Goal: Navigation & Orientation: Find specific page/section

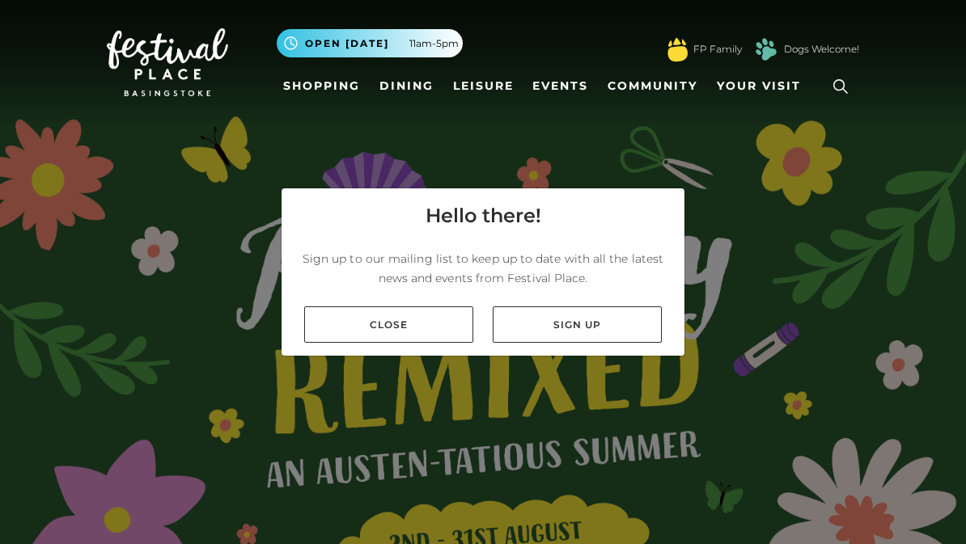
click at [432, 324] on link "Close" at bounding box center [388, 325] width 169 height 36
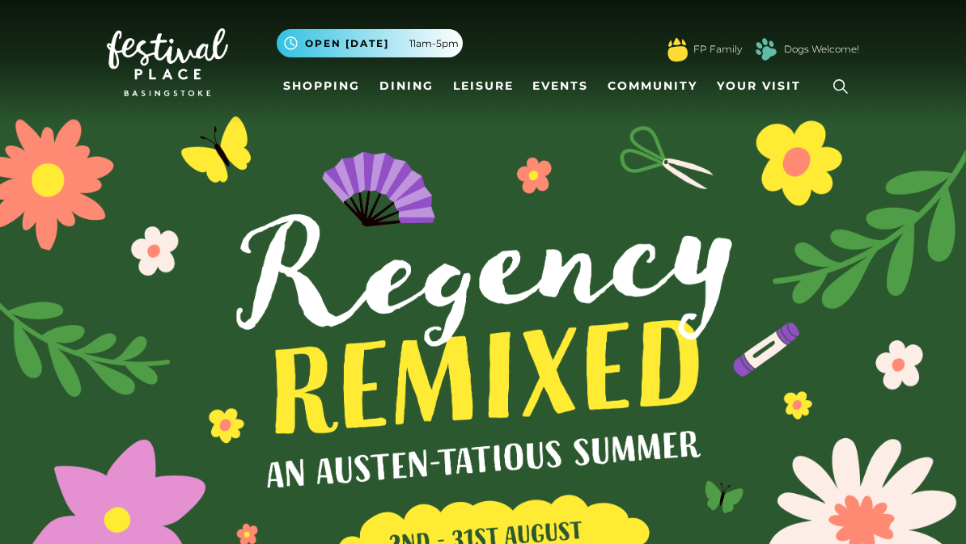
click at [332, 91] on link "Shopping" at bounding box center [322, 86] width 90 height 30
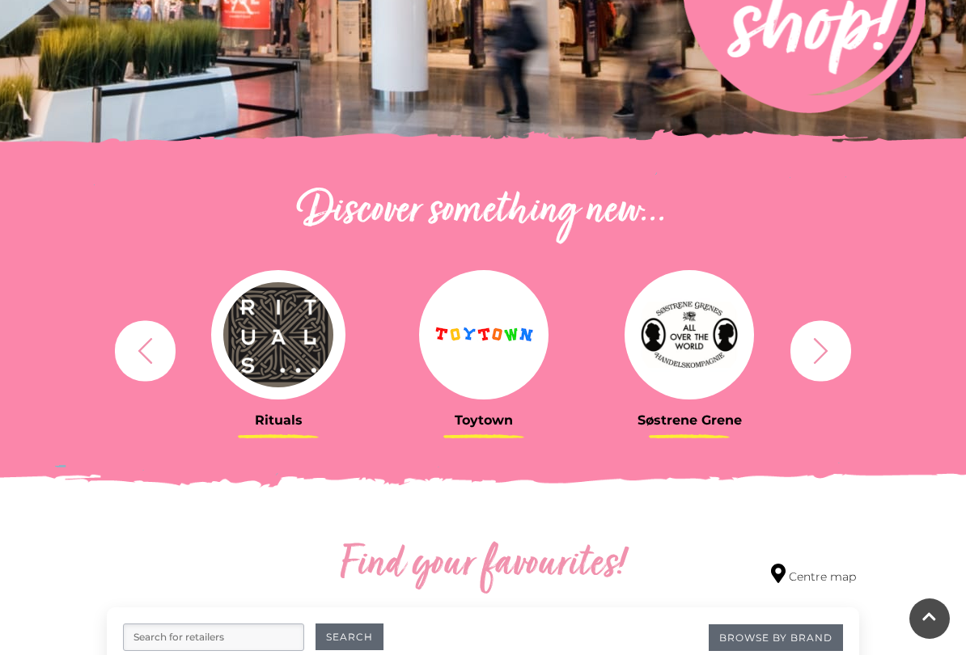
scroll to position [415, 0]
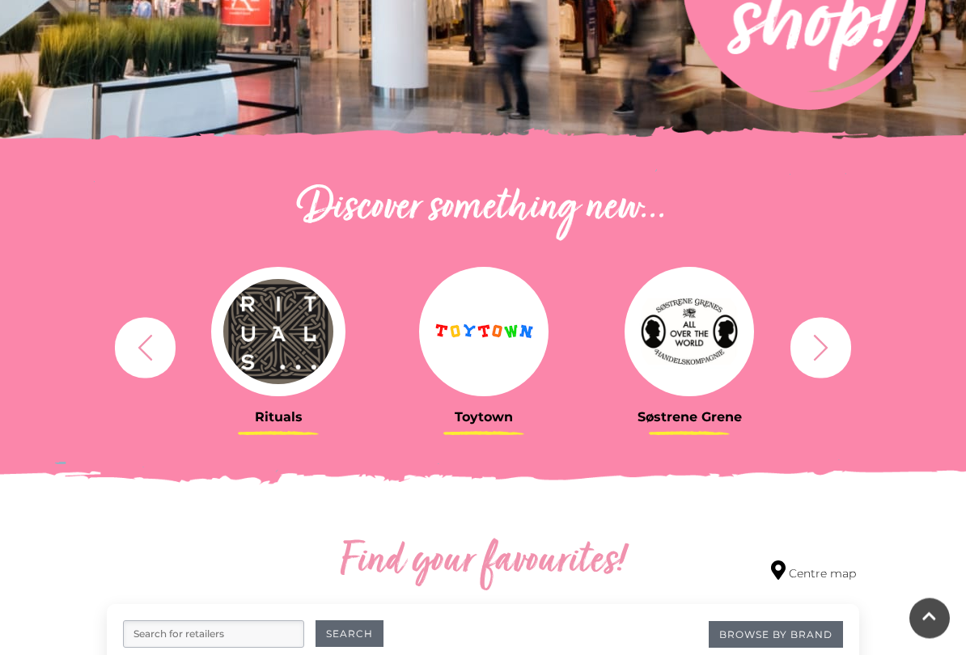
click at [154, 351] on icon "button" at bounding box center [145, 348] width 30 height 30
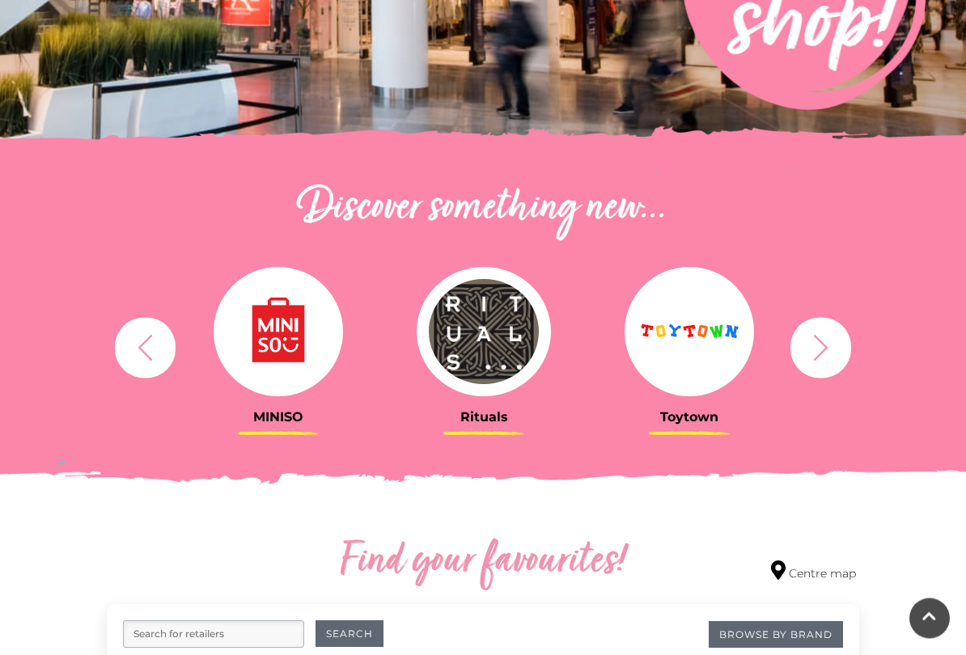
click at [151, 367] on button "button" at bounding box center [145, 348] width 61 height 61
click at [145, 360] on icon "button" at bounding box center [145, 348] width 30 height 30
click at [823, 345] on icon "button" at bounding box center [821, 348] width 15 height 26
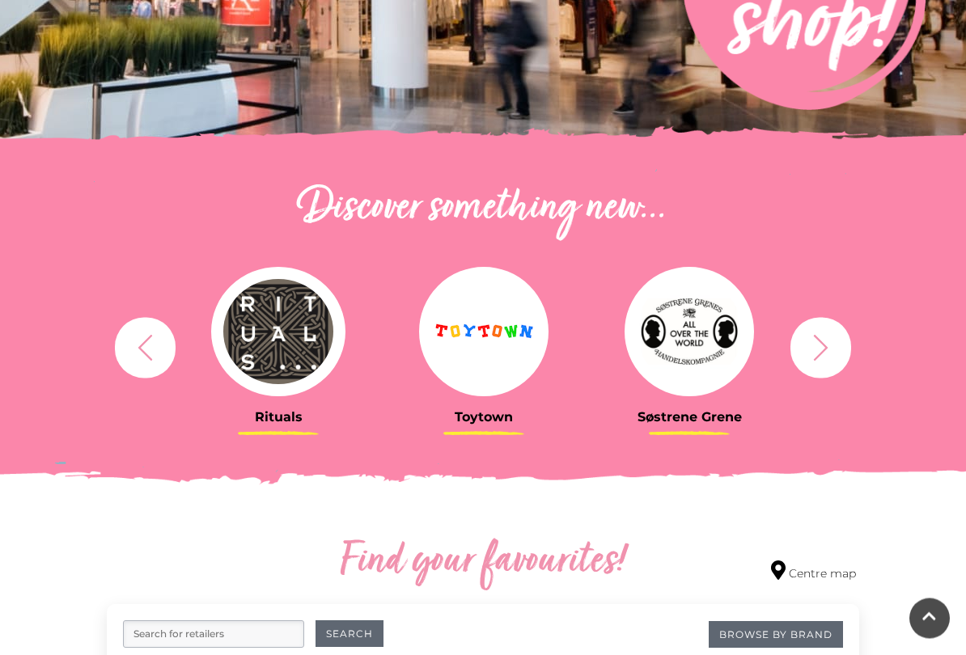
click at [817, 339] on icon "button" at bounding box center [821, 348] width 15 height 26
click at [815, 324] on button "button" at bounding box center [820, 348] width 61 height 61
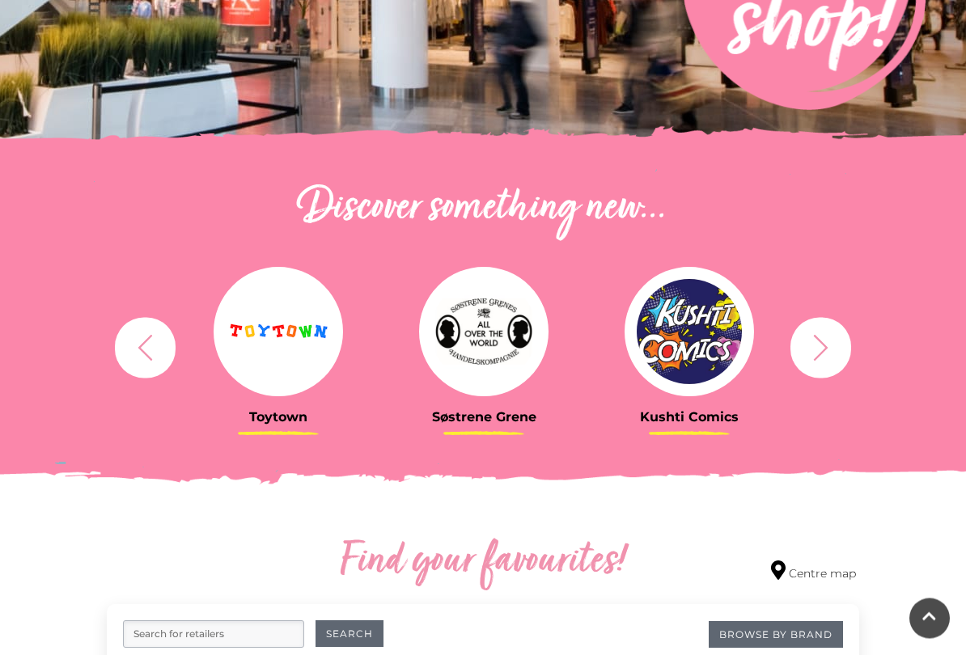
click at [825, 342] on icon "button" at bounding box center [821, 348] width 30 height 30
click at [823, 342] on icon "button" at bounding box center [821, 348] width 30 height 30
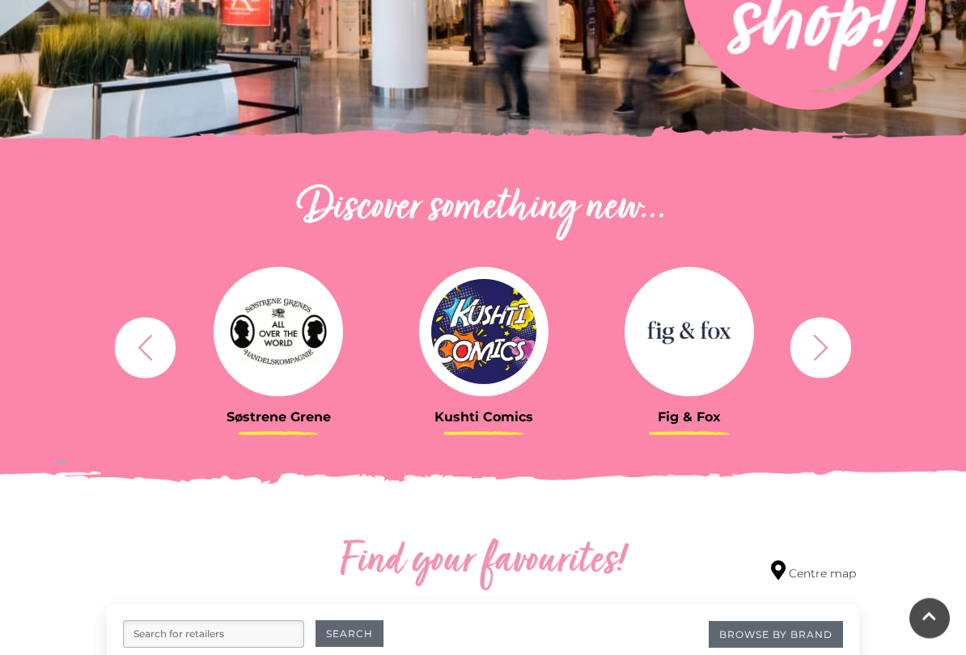
click at [821, 346] on icon "button" at bounding box center [821, 348] width 30 height 30
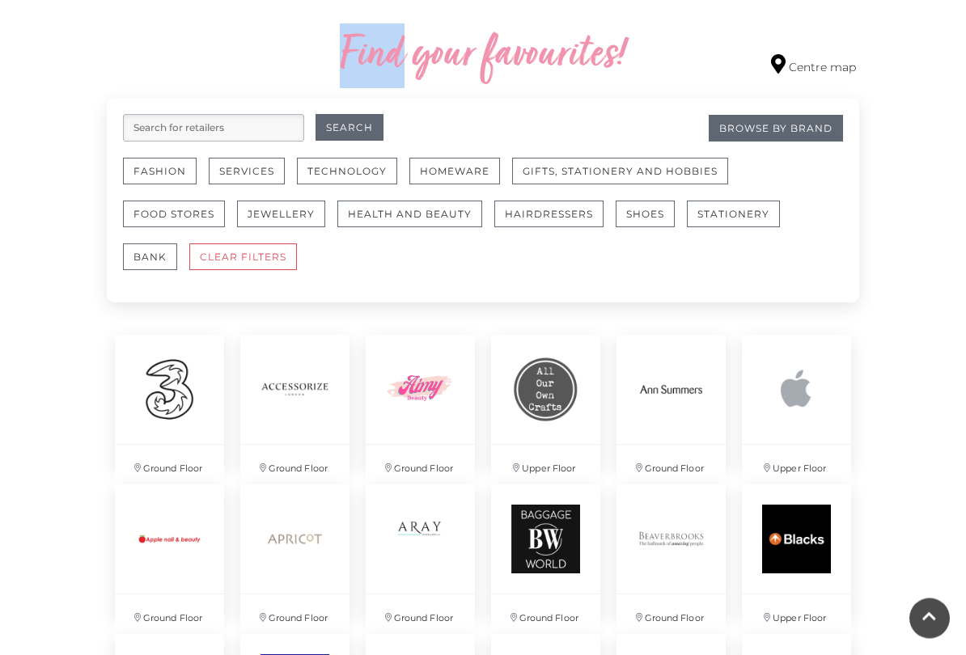
scroll to position [922, 0]
click at [160, 182] on button "Fashion" at bounding box center [160, 171] width 74 height 27
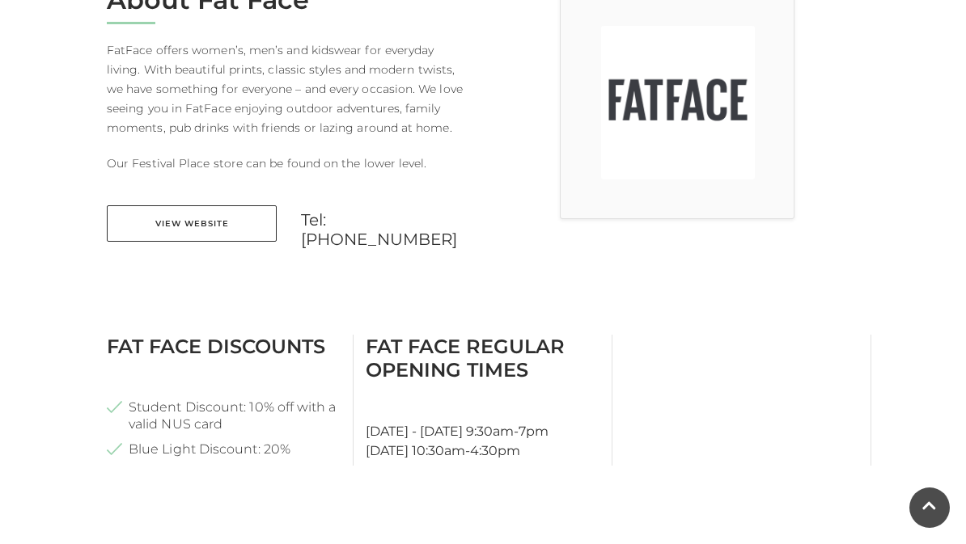
scroll to position [480, 0]
